Goal: Register for event/course

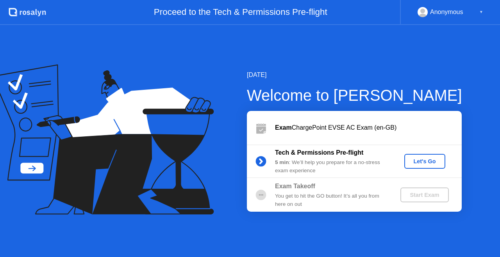
click at [417, 158] on div "Let's Go" at bounding box center [424, 161] width 35 height 6
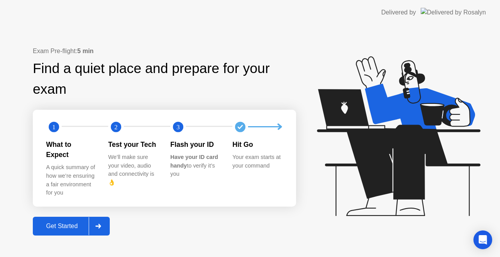
click at [86, 224] on div "Get Started" at bounding box center [61, 226] width 53 height 7
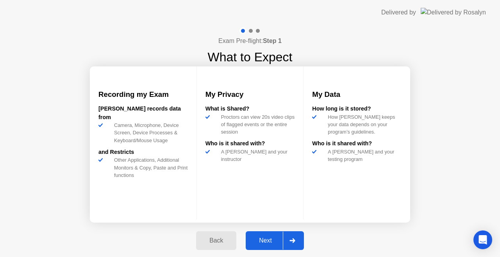
click at [265, 245] on button "Next" at bounding box center [275, 240] width 58 height 19
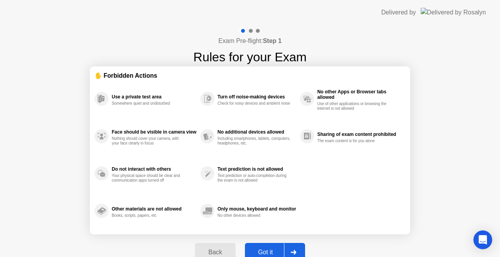
click at [265, 245] on button "Got it" at bounding box center [275, 252] width 60 height 19
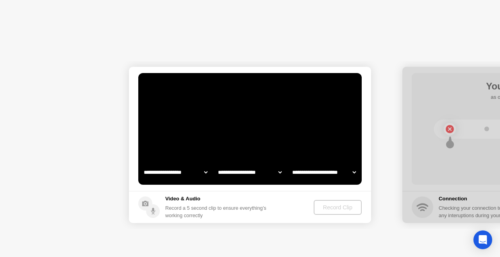
select select "**********"
select select "*******"
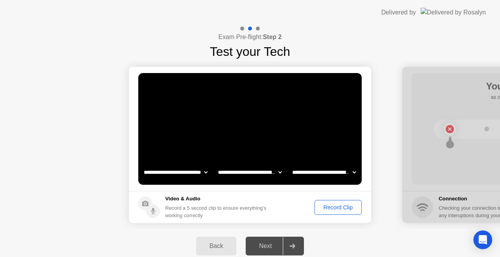
click at [260, 173] on select "**********" at bounding box center [249, 172] width 67 height 16
click at [298, 116] on video at bounding box center [249, 129] width 223 height 112
click at [323, 174] on select "**********" at bounding box center [324, 172] width 67 height 16
click at [291, 164] on select "**********" at bounding box center [324, 172] width 67 height 16
click at [342, 212] on button "Record Clip" at bounding box center [337, 207] width 47 height 15
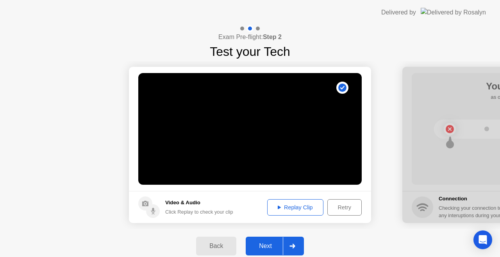
click at [305, 210] on div "Replay Clip" at bounding box center [295, 207] width 51 height 6
click at [273, 246] on div "Next" at bounding box center [265, 246] width 35 height 7
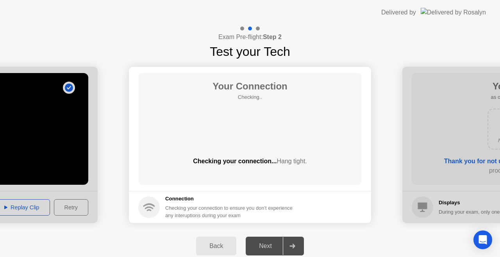
click at [273, 246] on div "Next" at bounding box center [265, 246] width 35 height 7
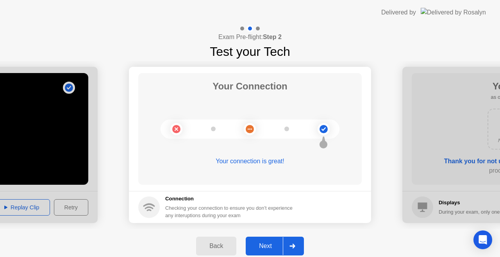
click at [270, 247] on div "Next" at bounding box center [265, 246] width 35 height 7
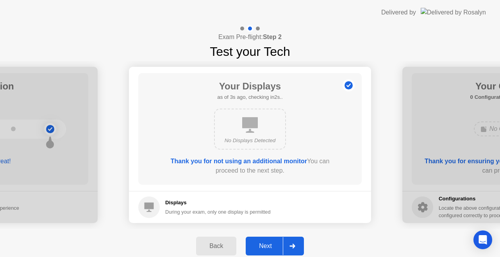
click at [270, 247] on div "Next" at bounding box center [265, 246] width 35 height 7
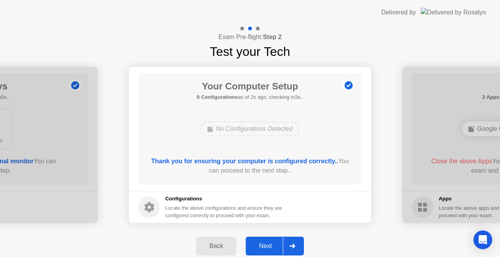
click at [270, 247] on div "Next" at bounding box center [265, 246] width 35 height 7
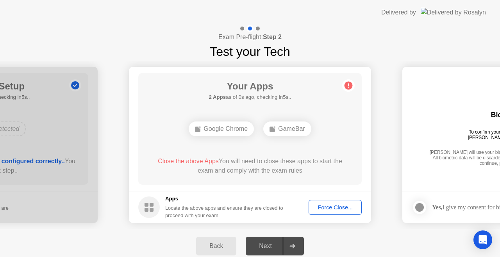
click at [319, 209] on div "Force Close..." at bounding box center [335, 207] width 48 height 6
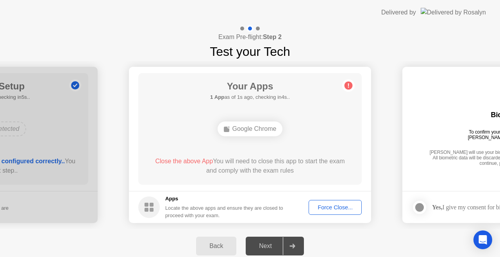
click at [277, 245] on div "Next" at bounding box center [265, 246] width 35 height 7
click at [333, 209] on div "Force Close..." at bounding box center [335, 207] width 48 height 6
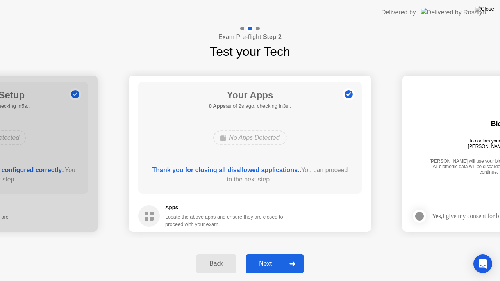
click at [260, 257] on button "Next" at bounding box center [275, 264] width 58 height 19
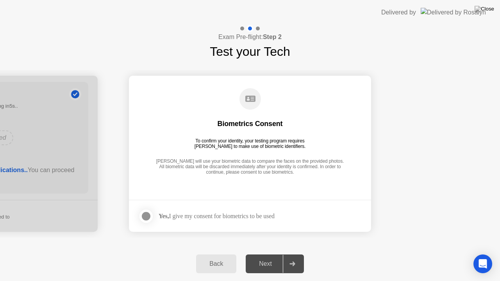
click at [271, 257] on div "Next" at bounding box center [265, 263] width 35 height 7
click at [292, 257] on icon at bounding box center [292, 264] width 6 height 5
click at [149, 218] on div at bounding box center [145, 216] width 9 height 9
click at [259, 257] on button "Next" at bounding box center [275, 264] width 58 height 19
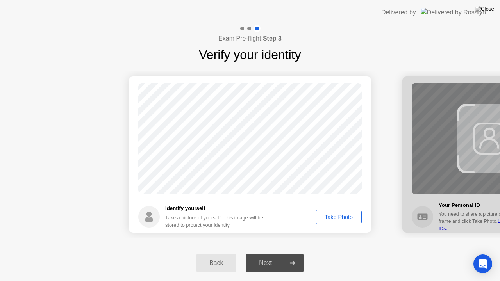
click at [334, 216] on div "Take Photo" at bounding box center [338, 217] width 41 height 6
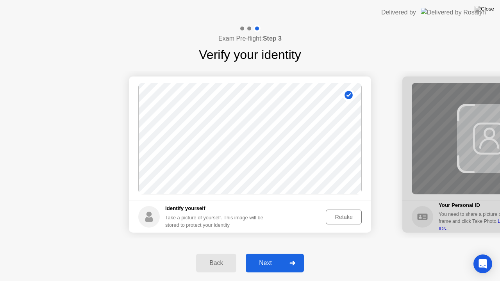
click at [269, 257] on div "Next" at bounding box center [265, 263] width 35 height 7
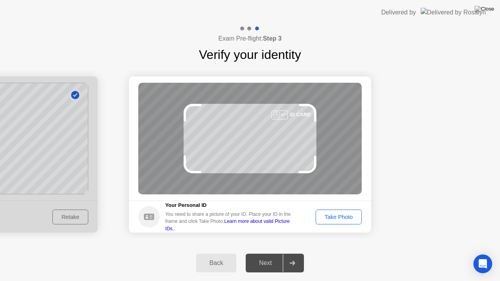
click at [349, 218] on div "Take Photo" at bounding box center [338, 217] width 41 height 6
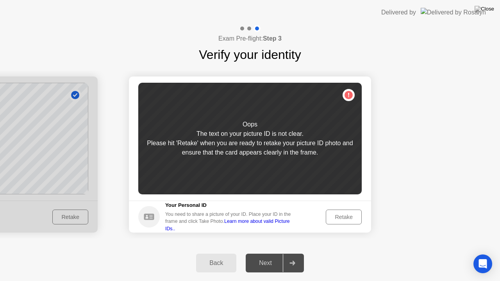
click at [349, 218] on div "Retake" at bounding box center [343, 217] width 30 height 6
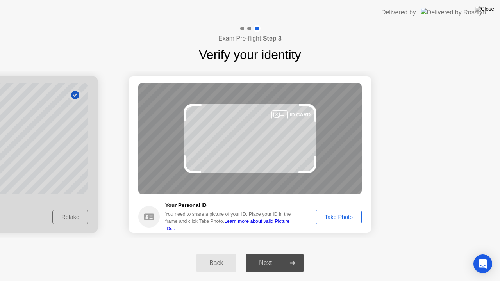
click at [300, 136] on div "ID CARD" at bounding box center [249, 139] width 223 height 112
click at [326, 218] on div "Take Photo" at bounding box center [338, 217] width 41 height 6
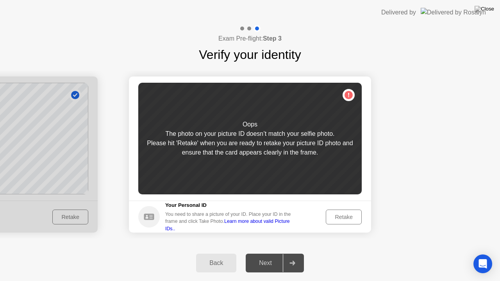
click at [277, 257] on div "Next" at bounding box center [265, 263] width 35 height 7
click at [341, 214] on div "Retake" at bounding box center [343, 217] width 30 height 6
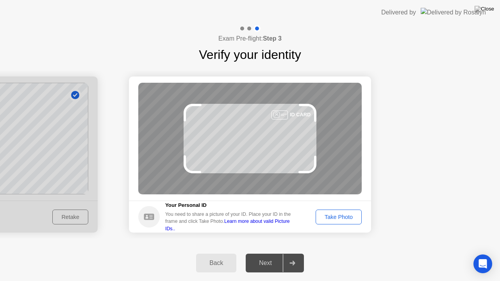
click at [341, 214] on div "Take Photo" at bounding box center [338, 217] width 41 height 6
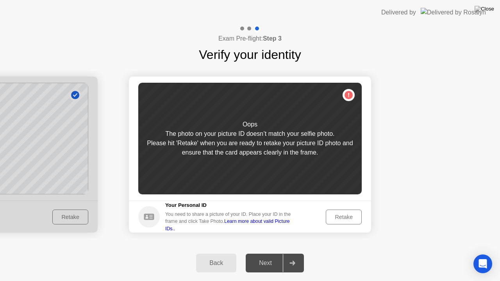
click at [209, 257] on div "Back" at bounding box center [216, 263] width 36 height 7
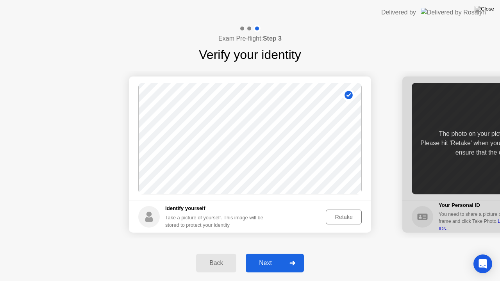
click at [266, 257] on div "Next" at bounding box center [265, 263] width 35 height 7
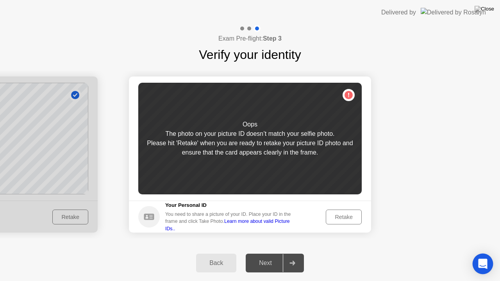
click at [482, 257] on icon "Open Intercom Messenger" at bounding box center [483, 264] width 10 height 10
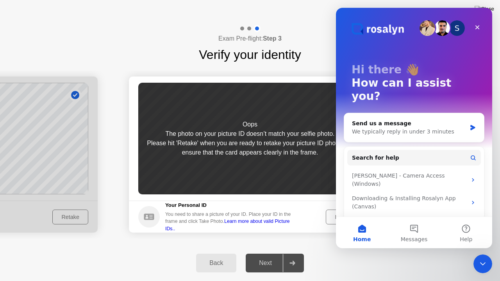
click at [365, 255] on div "Back Next" at bounding box center [250, 263] width 500 height 36
click at [210, 257] on div "Back" at bounding box center [216, 263] width 36 height 7
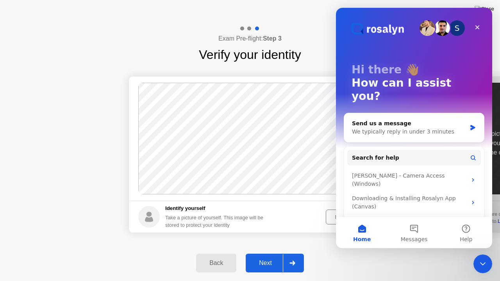
click at [212, 257] on div "Back" at bounding box center [216, 263] width 36 height 7
select select "**********"
select select "*******"
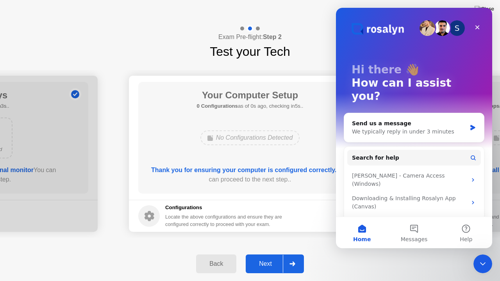
drag, startPoint x: 479, startPoint y: 27, endPoint x: 479, endPoint y: 36, distance: 9.0
click at [479, 36] on div "S Hi there 👋 How can I assist you? Send us a message We typically reply in unde…" at bounding box center [414, 133] width 156 height 251
click at [479, 36] on div "S Hi there 👋 How can I assist you?" at bounding box center [414, 85] width 141 height 154
click at [477, 28] on icon "Close" at bounding box center [477, 27] width 6 height 6
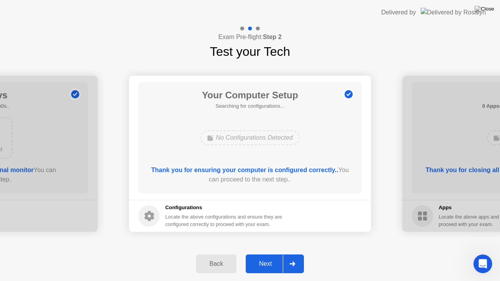
click at [271, 257] on div "Next" at bounding box center [265, 263] width 35 height 7
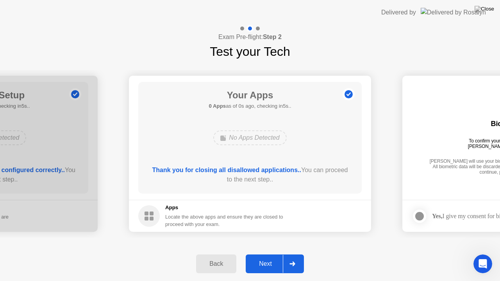
click at [271, 257] on div "Next" at bounding box center [265, 263] width 35 height 7
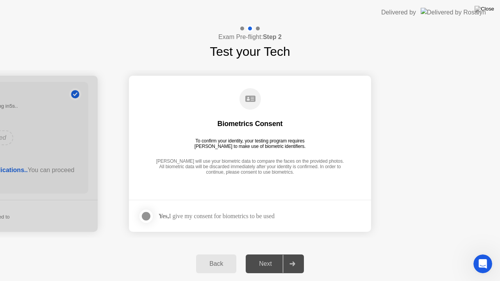
click at [168, 218] on strong "Yes," at bounding box center [164, 216] width 10 height 7
click at [145, 219] on div at bounding box center [145, 216] width 9 height 9
click at [283, 257] on div at bounding box center [292, 264] width 19 height 18
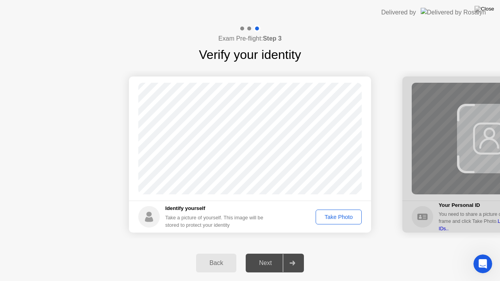
click at [345, 221] on button "Take Photo" at bounding box center [339, 217] width 46 height 15
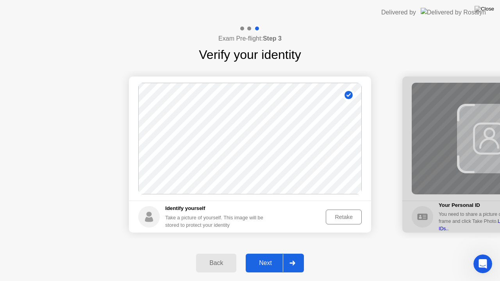
click at [298, 257] on div at bounding box center [292, 263] width 19 height 18
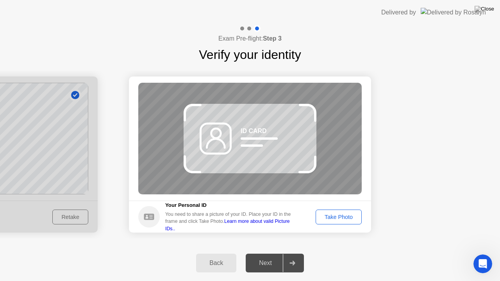
click at [346, 219] on div "Take Photo" at bounding box center [338, 217] width 41 height 6
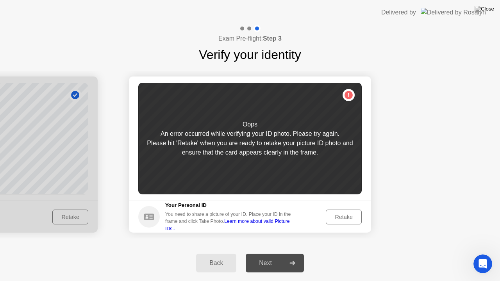
click at [346, 219] on div "Retake" at bounding box center [343, 217] width 30 height 6
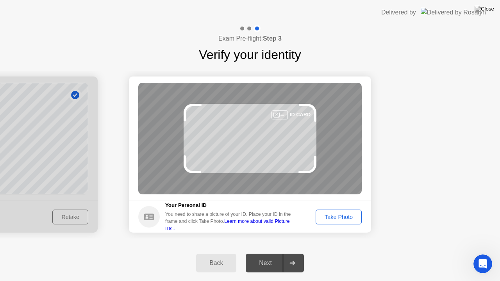
click at [346, 219] on div "Take Photo" at bounding box center [338, 217] width 41 height 6
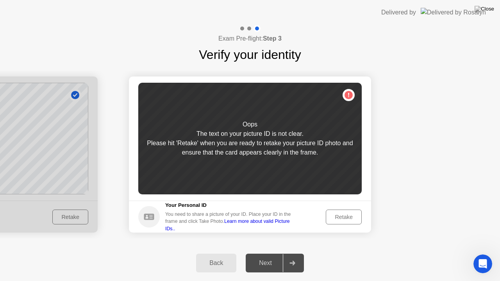
drag, startPoint x: 282, startPoint y: 261, endPoint x: 291, endPoint y: 264, distance: 9.3
drag, startPoint x: 291, startPoint y: 264, endPoint x: 499, endPoint y: 210, distance: 215.5
click at [499, 210] on div "Exam Pre-flight: Step 3 Verify your identity Success Photo is correctly taken I…" at bounding box center [250, 153] width 500 height 256
click at [217, 257] on div "Back" at bounding box center [216, 263] width 36 height 7
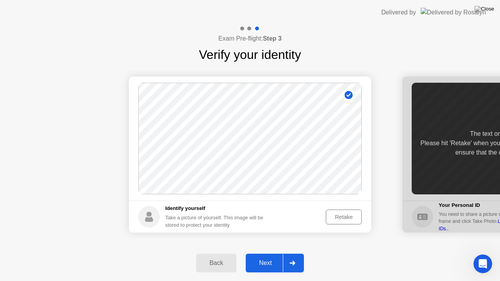
click at [343, 218] on div "Retake" at bounding box center [343, 217] width 30 height 6
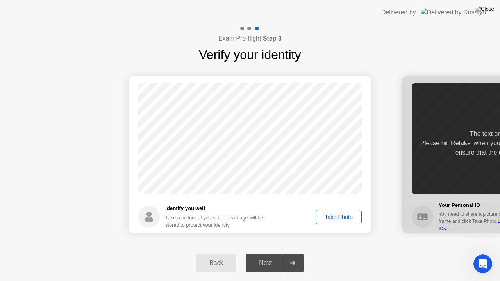
click at [343, 218] on div "Take Photo" at bounding box center [338, 217] width 41 height 6
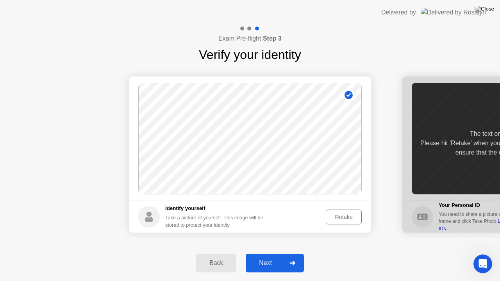
click at [278, 257] on div "Next" at bounding box center [265, 263] width 35 height 7
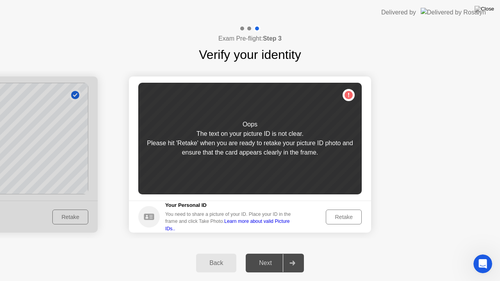
click at [350, 215] on div "Retake" at bounding box center [343, 217] width 30 height 6
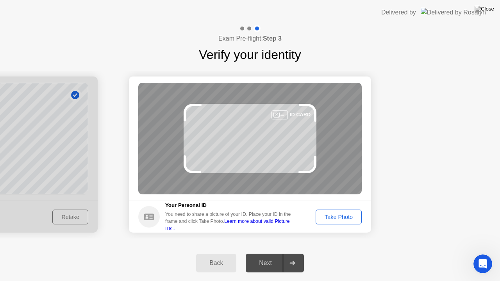
click at [350, 215] on div "Take Photo" at bounding box center [338, 217] width 41 height 6
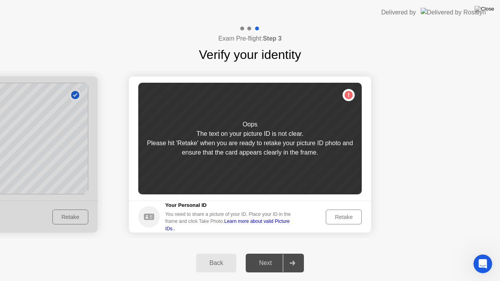
click at [350, 215] on div "Retake" at bounding box center [343, 217] width 30 height 6
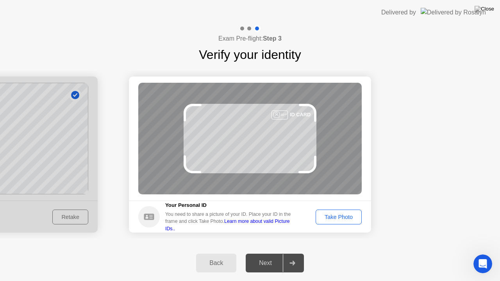
click at [350, 215] on div "Take Photo" at bounding box center [338, 217] width 41 height 6
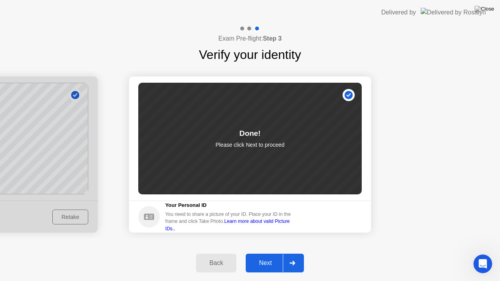
click at [280, 257] on button "Next" at bounding box center [275, 263] width 58 height 19
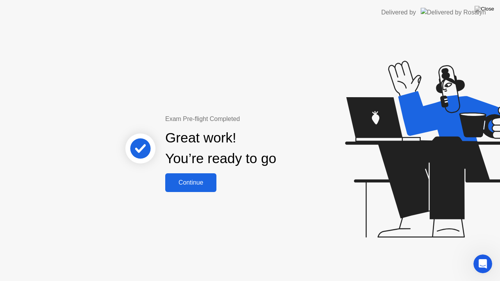
click at [194, 184] on div "Continue" at bounding box center [191, 182] width 46 height 7
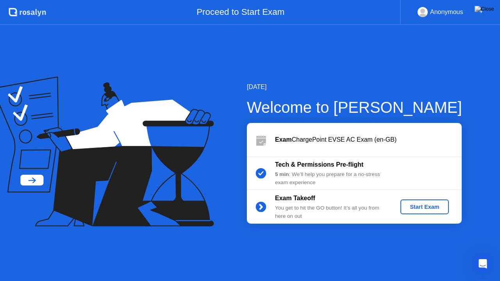
click at [407, 205] on div "Start Exam" at bounding box center [424, 207] width 42 height 6
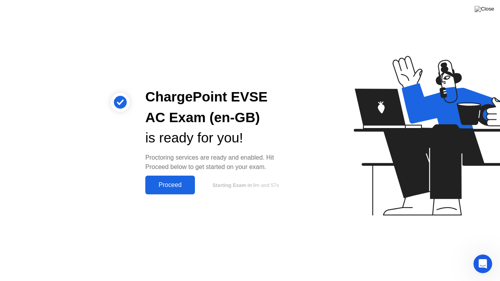
click at [156, 182] on div "Proceed" at bounding box center [170, 185] width 45 height 7
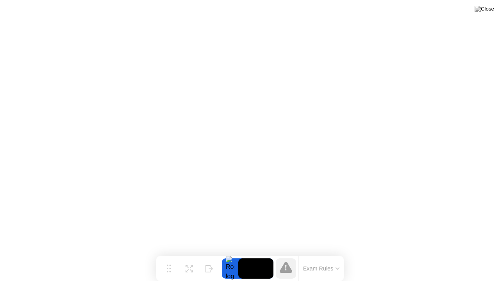
click at [338, 257] on icon at bounding box center [337, 269] width 3 height 2
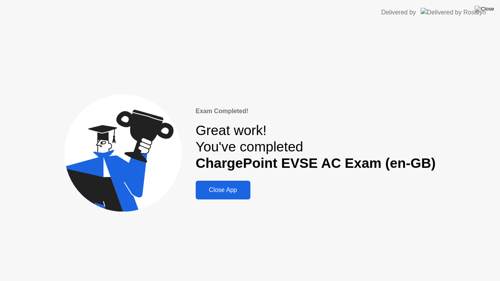
click at [225, 193] on div "Close App" at bounding box center [223, 190] width 50 height 7
